Goal: Task Accomplishment & Management: Complete application form

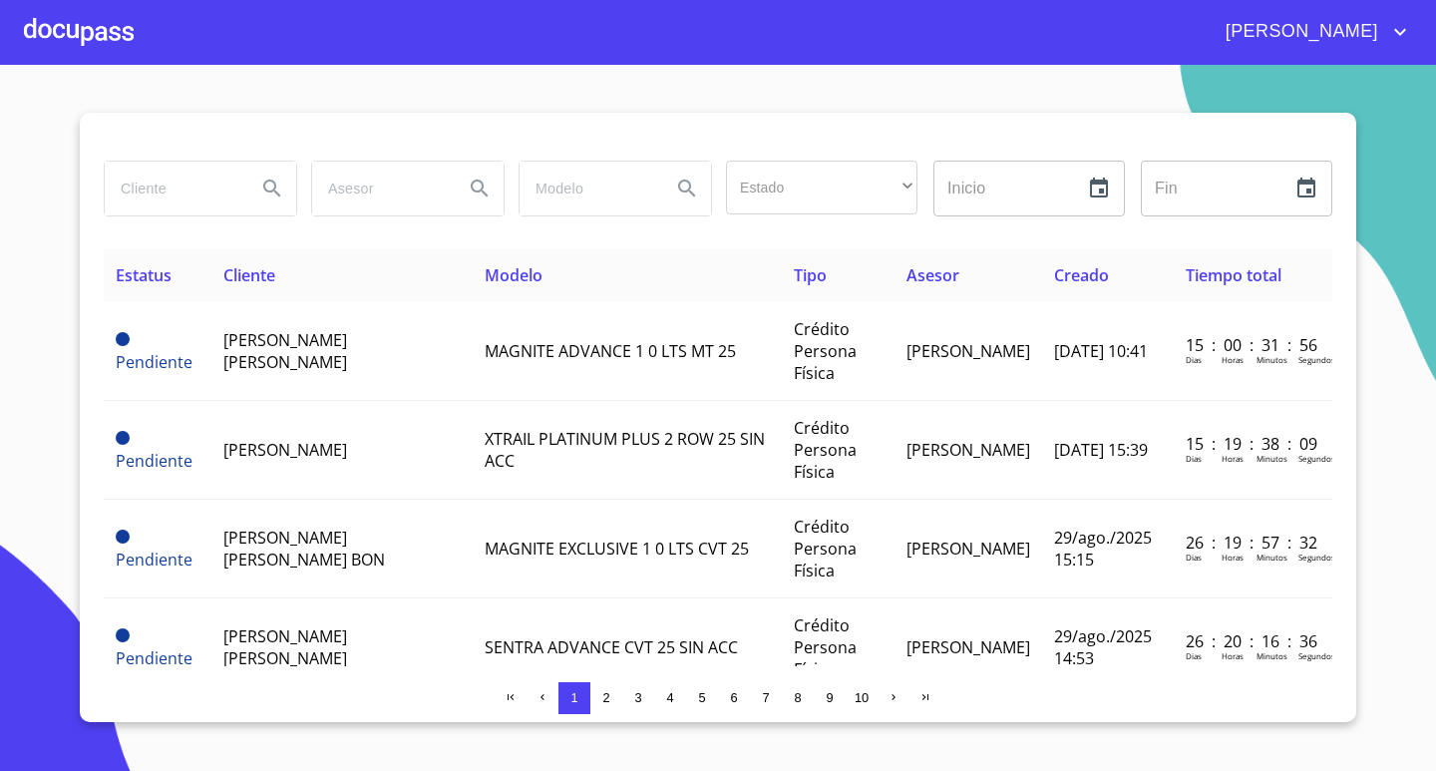
click at [43, 23] on div at bounding box center [79, 32] width 110 height 64
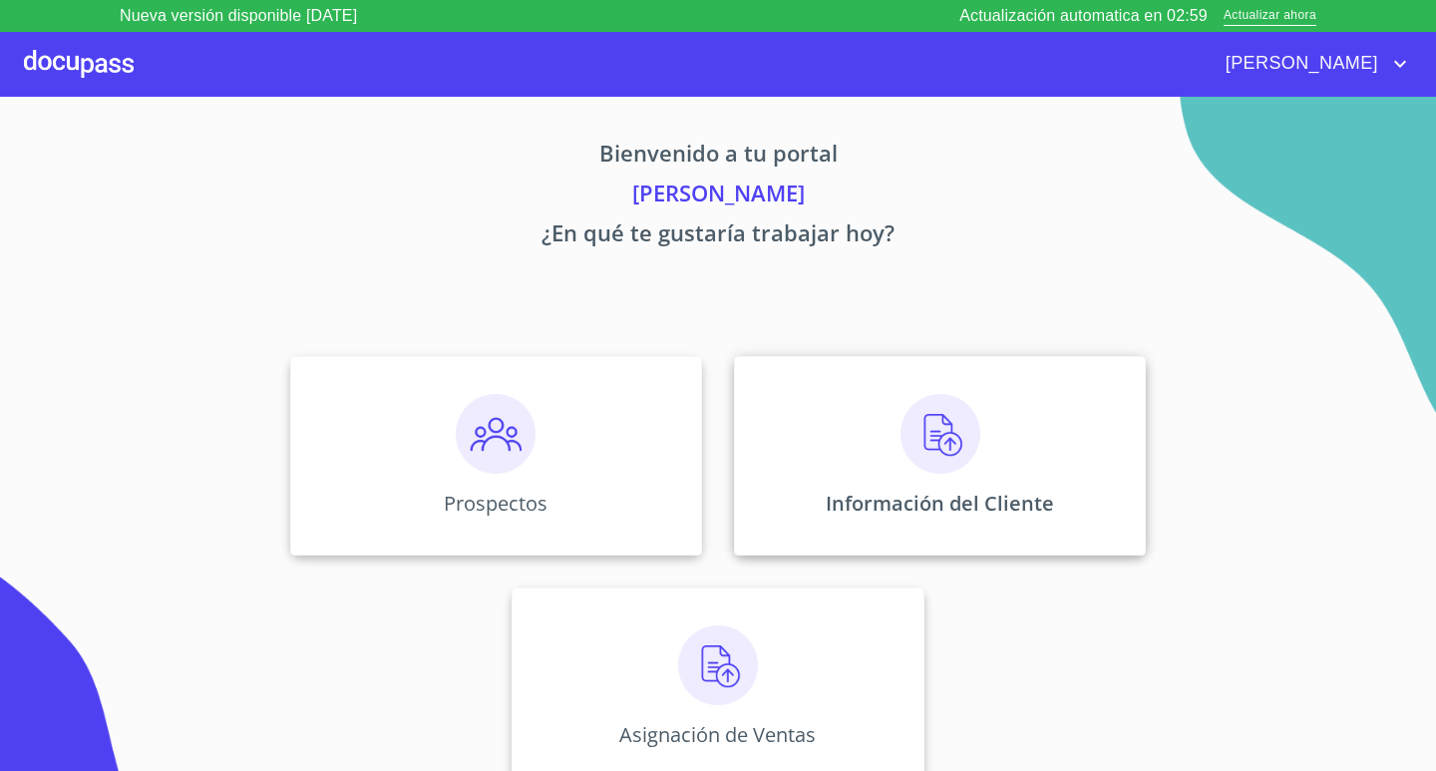
click at [947, 463] on div "Información del Cliente" at bounding box center [940, 455] width 412 height 199
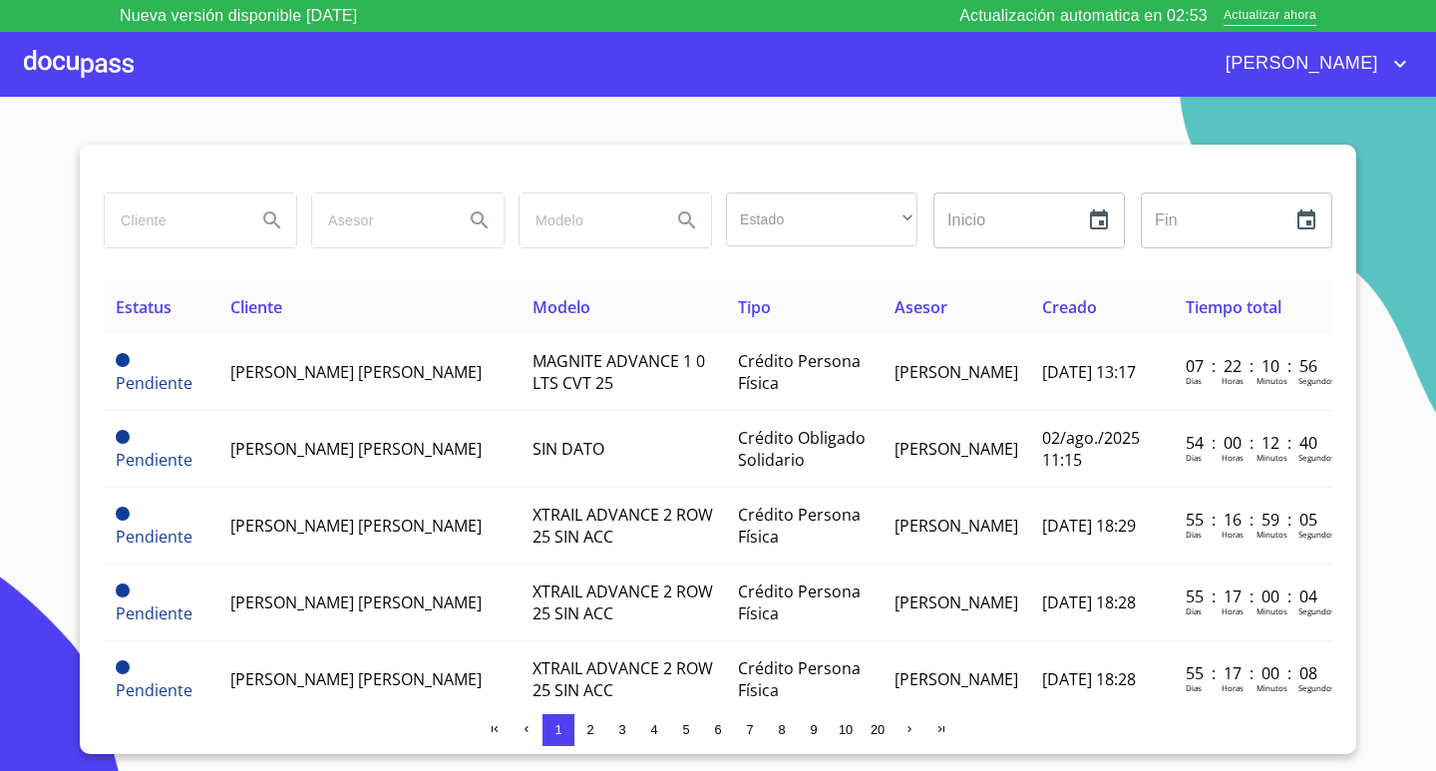
click at [136, 215] on input "search" at bounding box center [173, 220] width 136 height 54
type input "azul cielo"
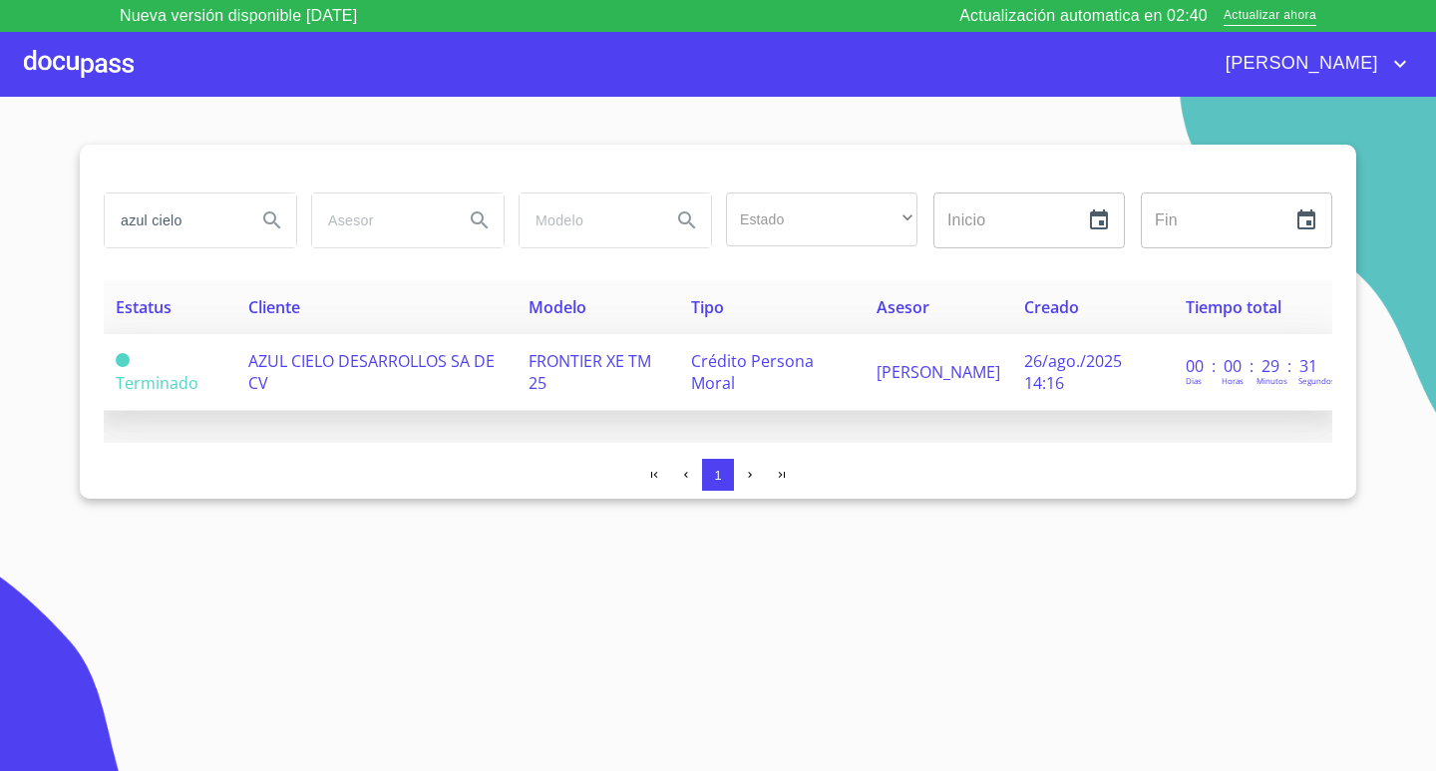
click at [417, 385] on td "AZUL CIELO DESARROLLOS SA DE CV" at bounding box center [376, 372] width 280 height 77
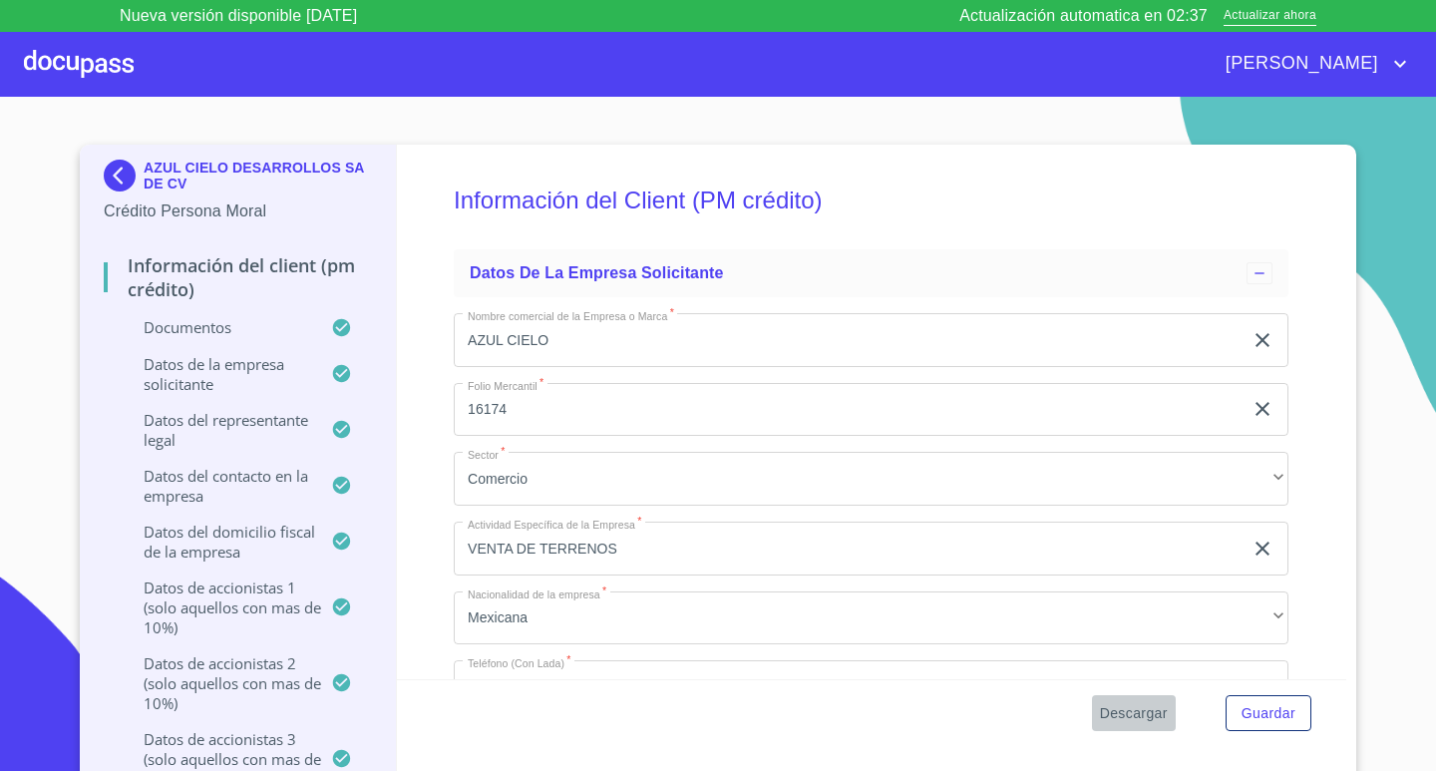
click at [1146, 715] on span "Descargar" at bounding box center [1134, 713] width 68 height 25
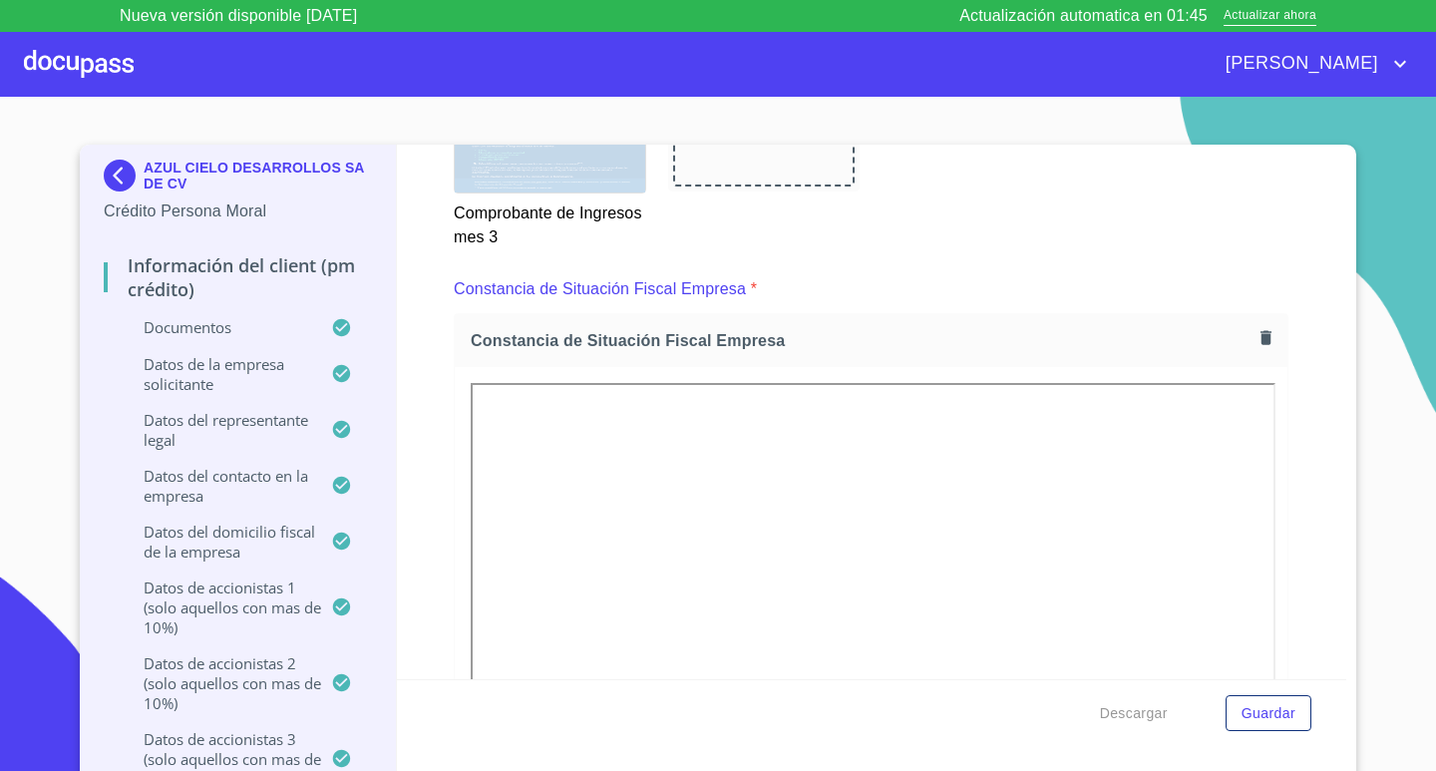
scroll to position [4612, 0]
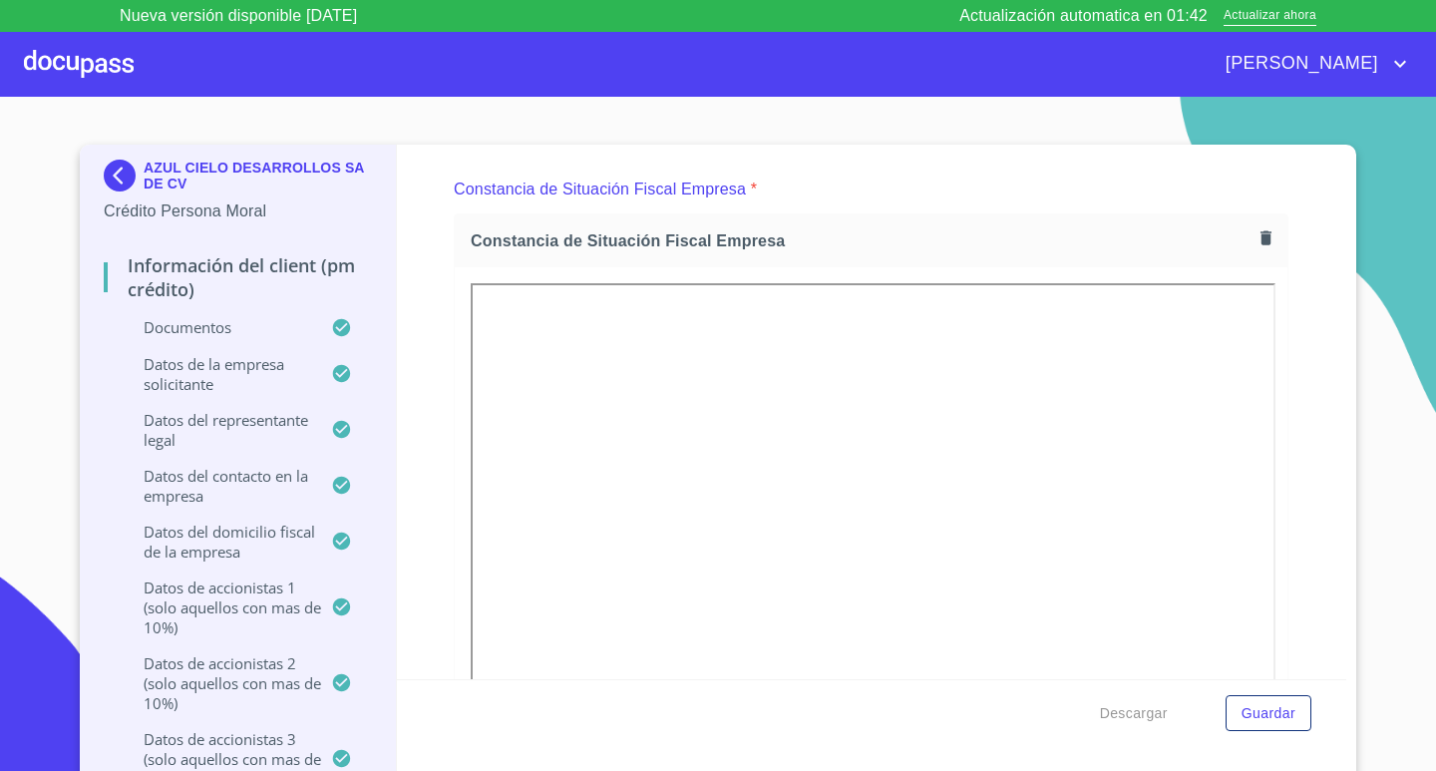
click at [1260, 243] on icon "button" at bounding box center [1265, 237] width 11 height 14
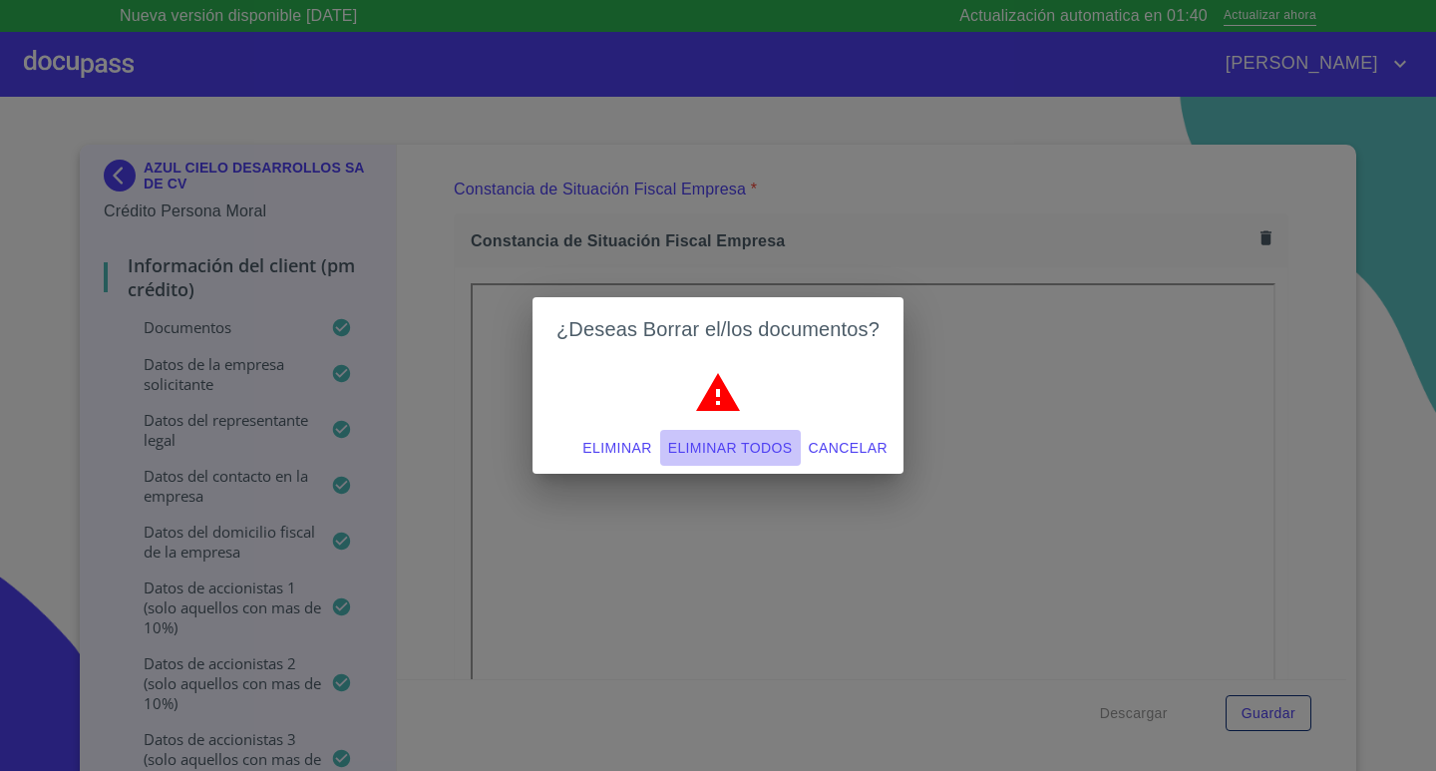
click at [691, 451] on span "Eliminar todos" at bounding box center [730, 448] width 125 height 25
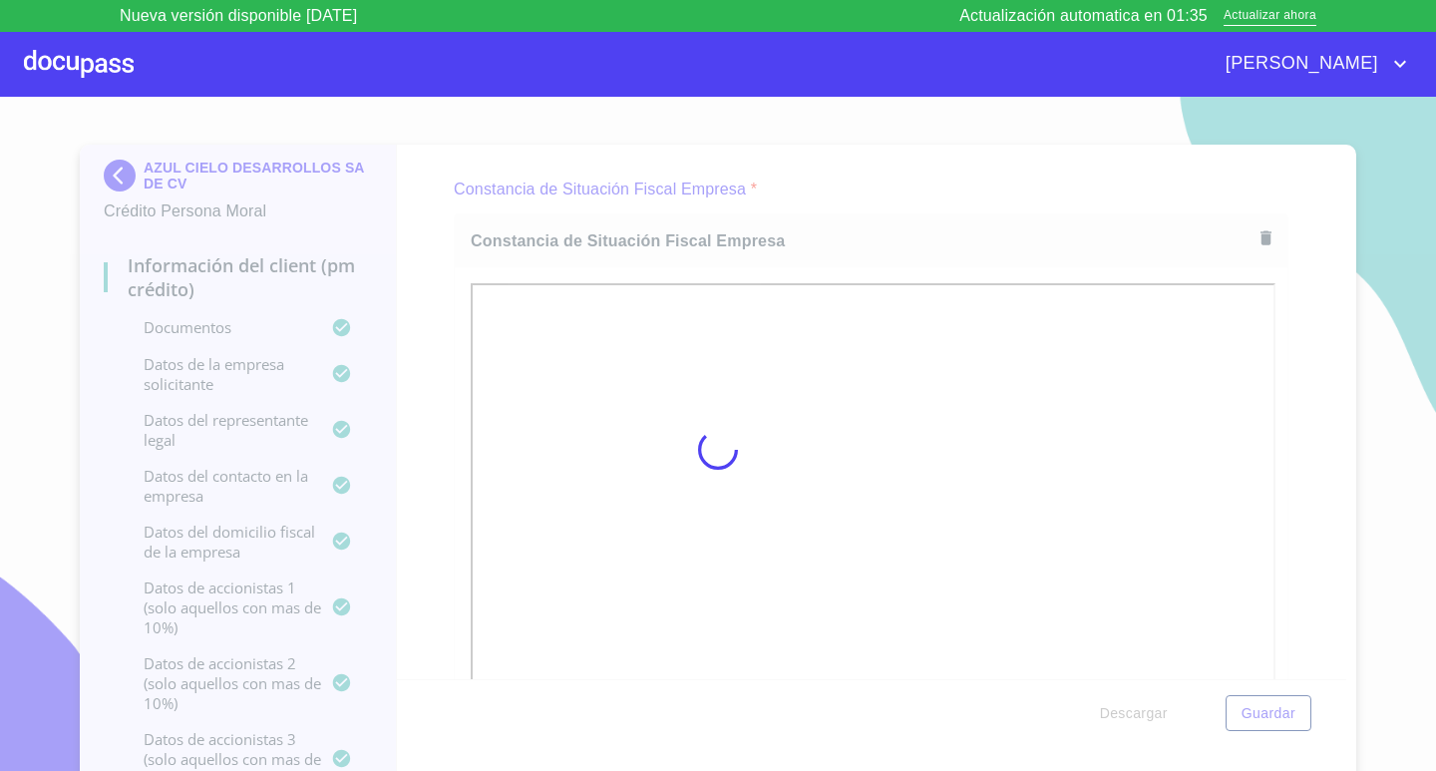
drag, startPoint x: 912, startPoint y: 192, endPoint x: 1231, endPoint y: 257, distance: 325.6
click at [912, 192] on div at bounding box center [718, 450] width 1436 height 706
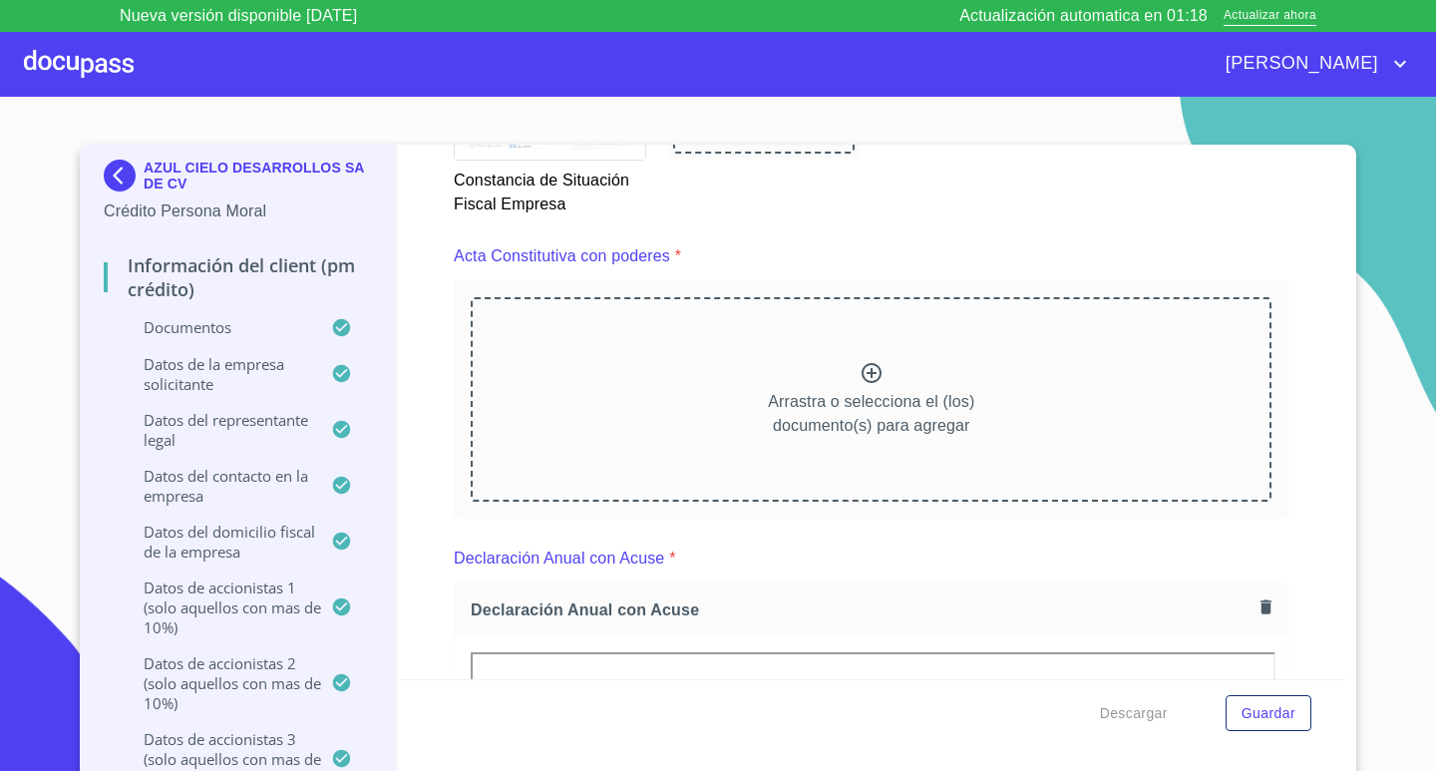
scroll to position [5310, 0]
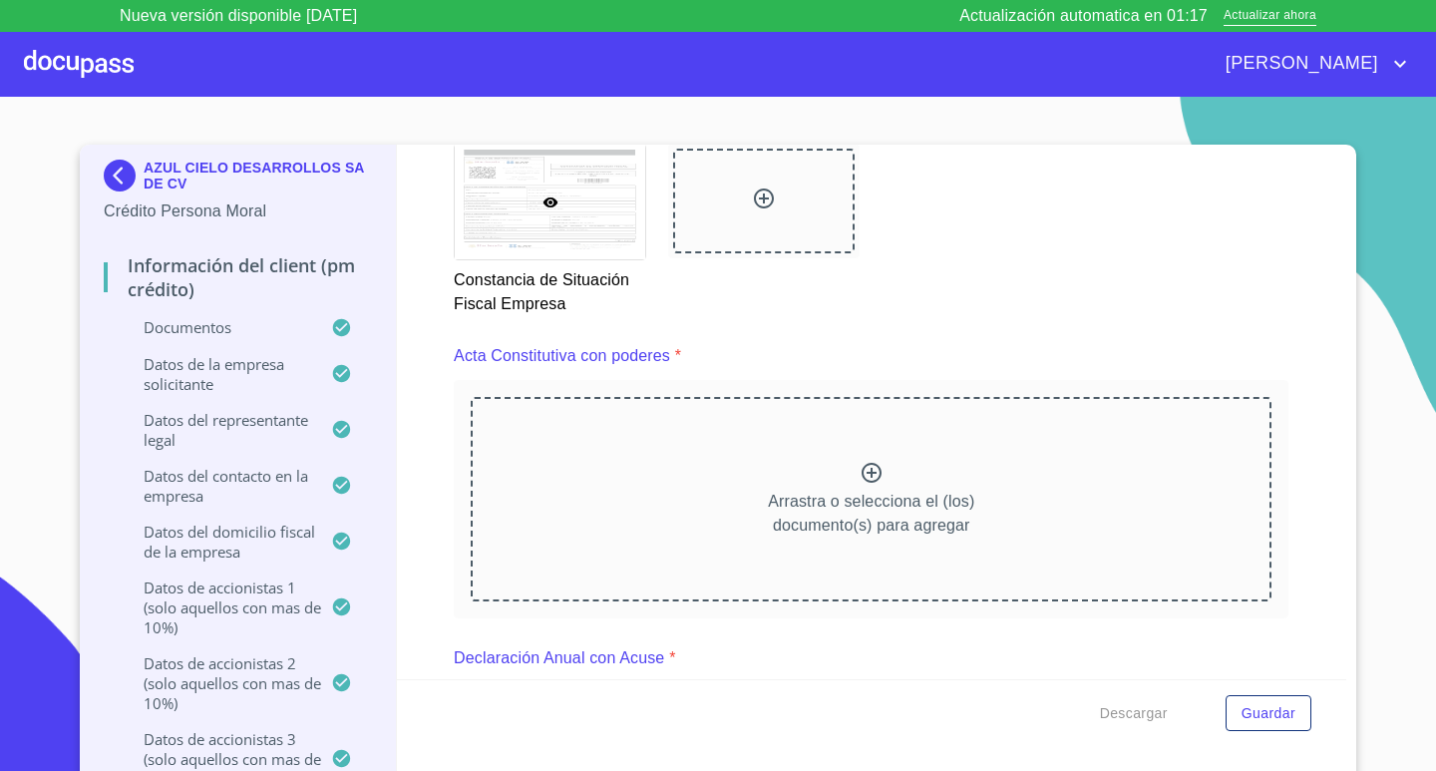
click at [893, 498] on p "Arrastra o selecciona el (los) documento(s) para agregar" at bounding box center [871, 514] width 206 height 48
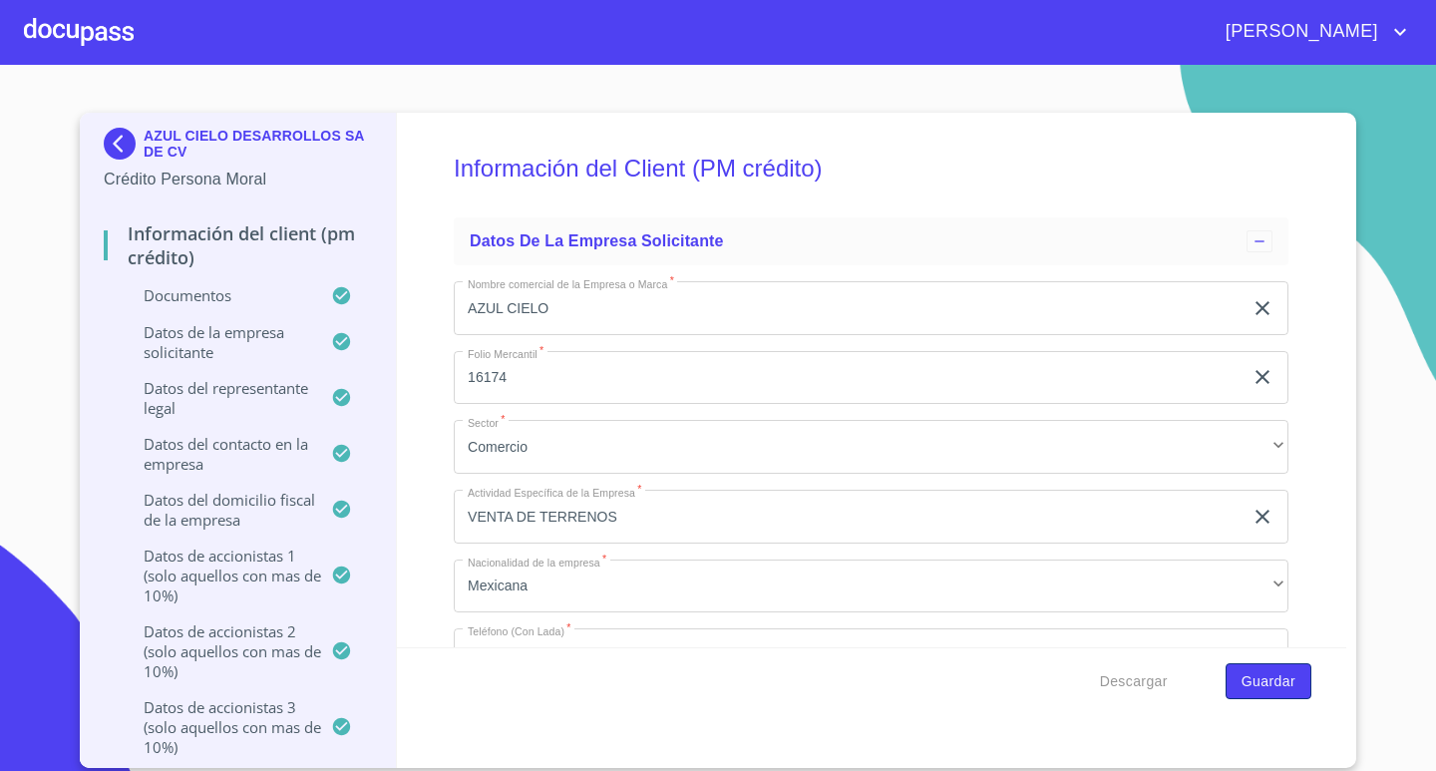
click at [1278, 684] on span "Guardar" at bounding box center [1268, 681] width 54 height 25
